Goal: Task Accomplishment & Management: Manage account settings

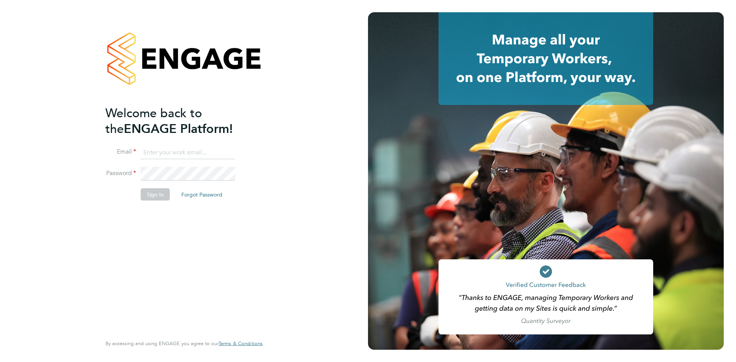
type input "ntaylor@spheresolutions.co.uk"
click at [162, 199] on button "Sign In" at bounding box center [155, 194] width 29 height 12
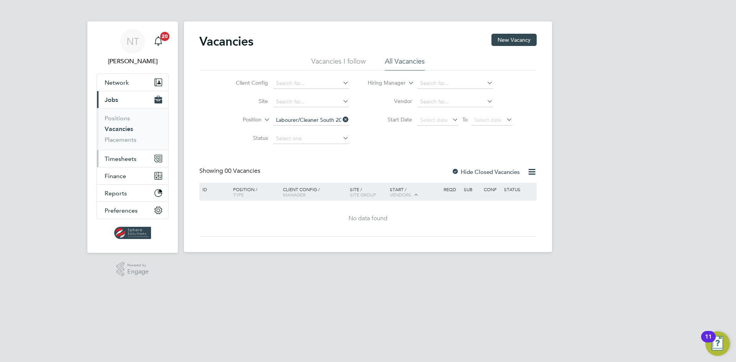
click at [122, 161] on span "Timesheets" at bounding box center [121, 158] width 32 height 7
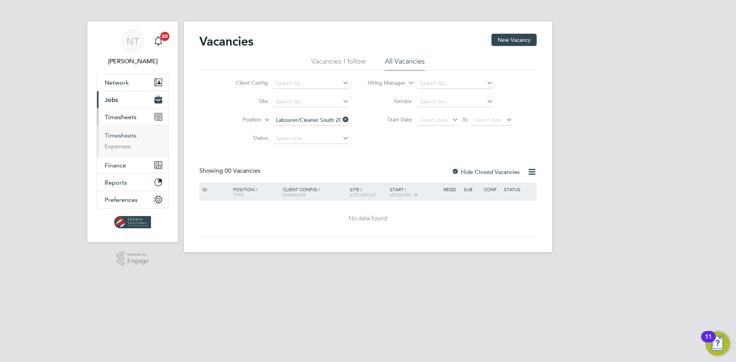
click at [122, 136] on link "Timesheets" at bounding box center [121, 135] width 32 height 7
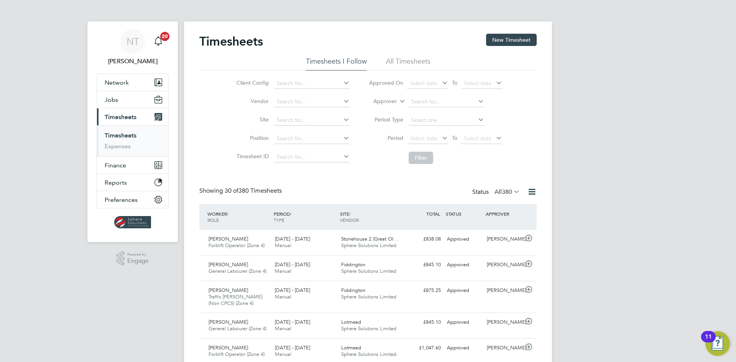
click at [118, 135] on link "Timesheets" at bounding box center [121, 135] width 32 height 7
click at [119, 101] on button "Jobs" at bounding box center [132, 99] width 71 height 17
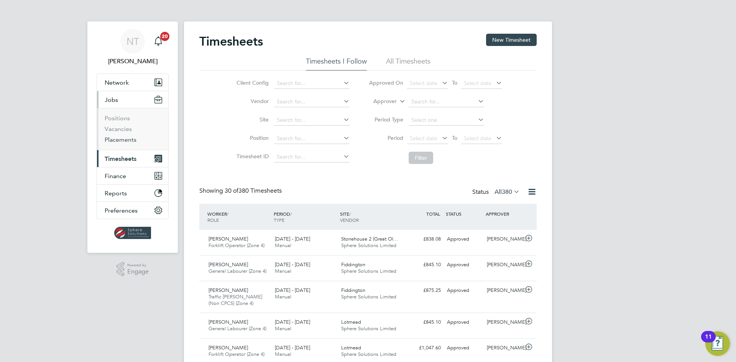
click at [119, 137] on link "Placements" at bounding box center [121, 139] width 32 height 7
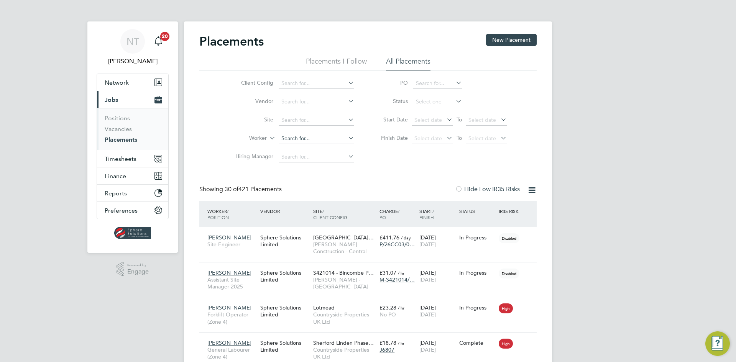
click at [293, 137] on input at bounding box center [316, 138] width 75 height 11
click at [304, 151] on li "Brad ley Lane" at bounding box center [334, 149] width 113 height 10
type input "[PERSON_NAME]"
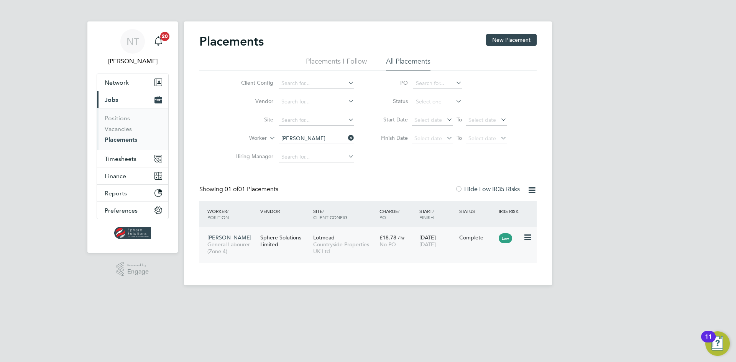
click at [326, 241] on div "Lotmead Countryside Properties UK Ltd" at bounding box center [344, 244] width 66 height 29
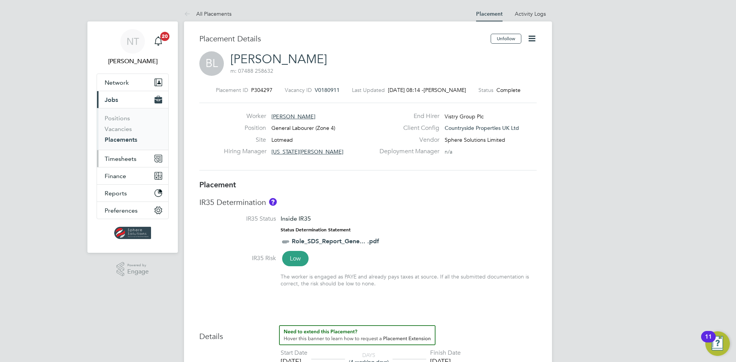
click at [121, 158] on span "Timesheets" at bounding box center [121, 158] width 32 height 7
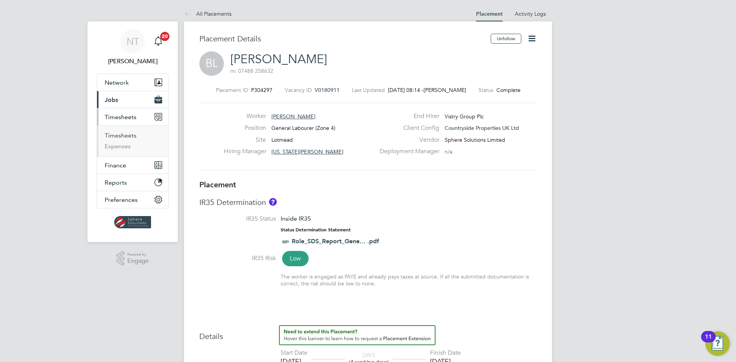
click at [124, 138] on link "Timesheets" at bounding box center [121, 135] width 32 height 7
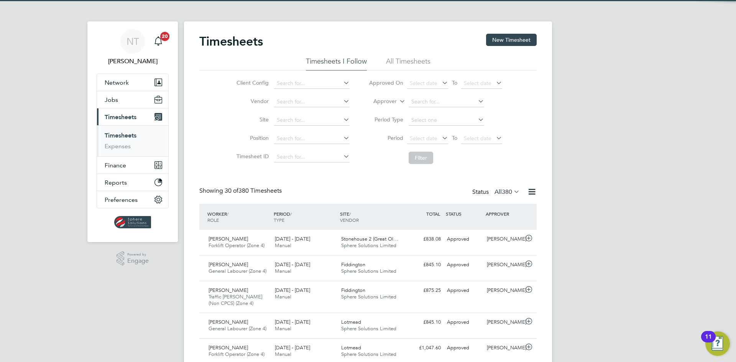
scroll to position [4, 4]
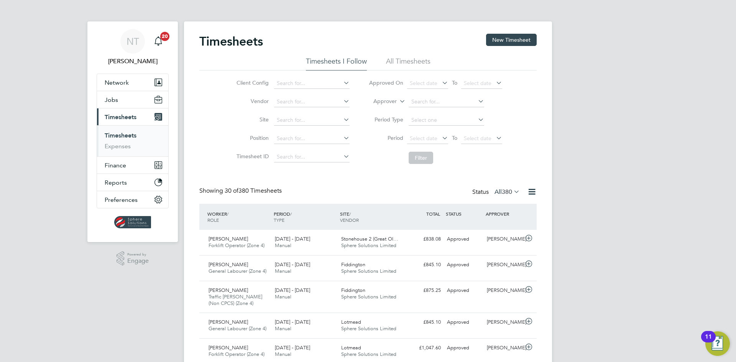
click at [396, 62] on li "All Timesheets" at bounding box center [408, 64] width 44 height 14
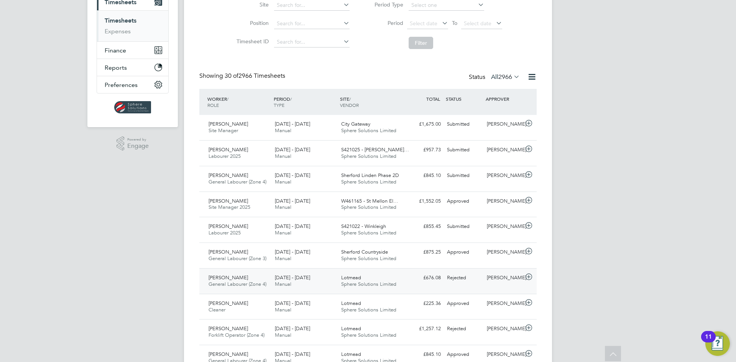
click at [373, 278] on div "Lotmead Sphere Solutions Limited" at bounding box center [371, 281] width 66 height 19
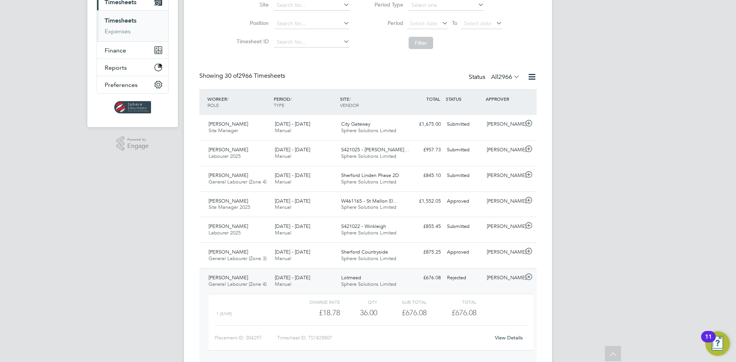
click at [507, 339] on link "View Details" at bounding box center [509, 338] width 28 height 7
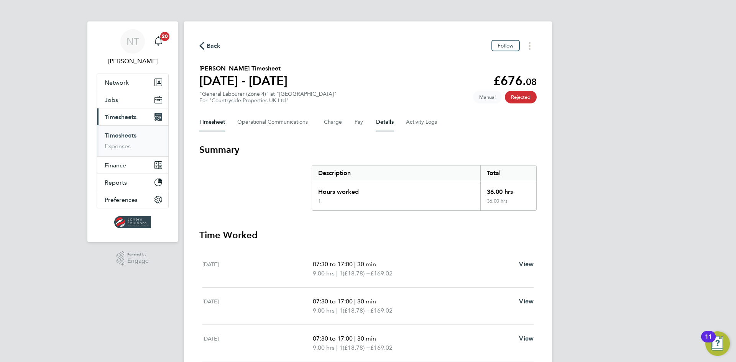
click at [385, 124] on button "Details" at bounding box center [385, 122] width 18 height 18
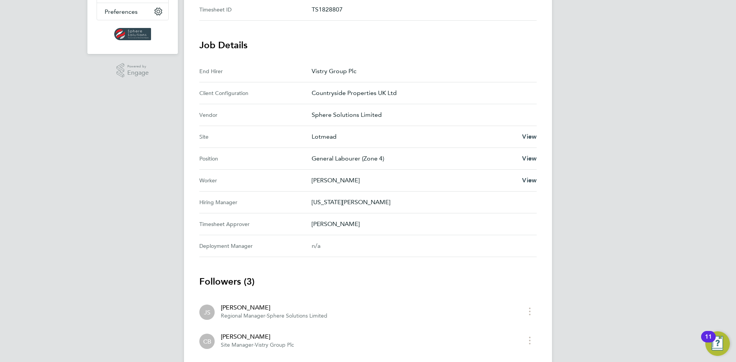
scroll to position [71, 0]
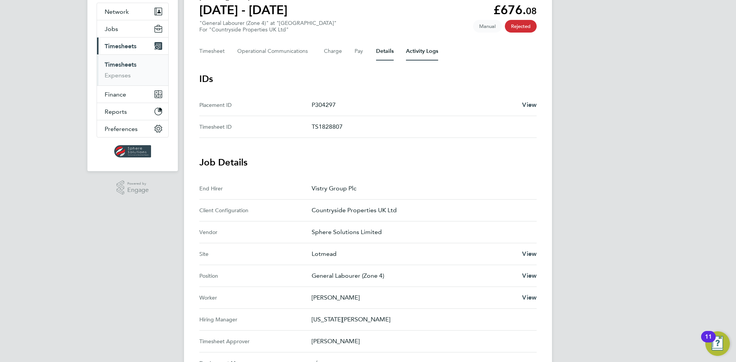
click at [409, 50] on Logs-tab "Activity Logs" at bounding box center [422, 51] width 32 height 18
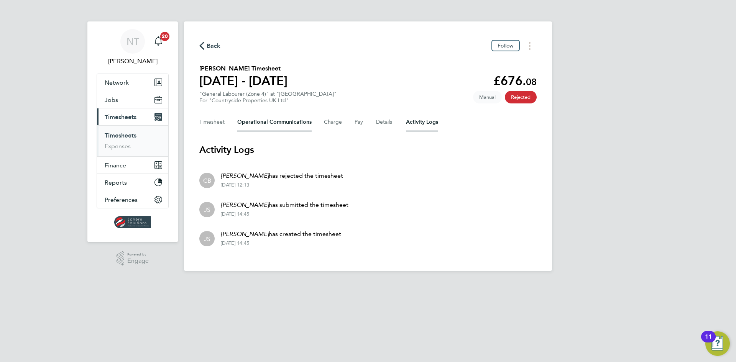
click at [298, 124] on Communications-tab "Operational Communications" at bounding box center [274, 122] width 74 height 18
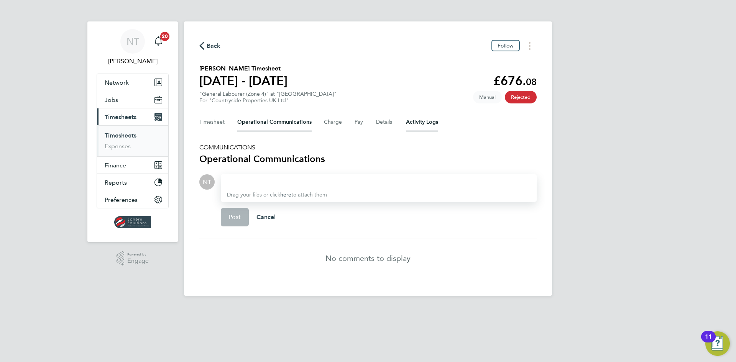
click at [422, 123] on Logs-tab "Activity Logs" at bounding box center [422, 122] width 32 height 18
